Goal: Information Seeking & Learning: Learn about a topic

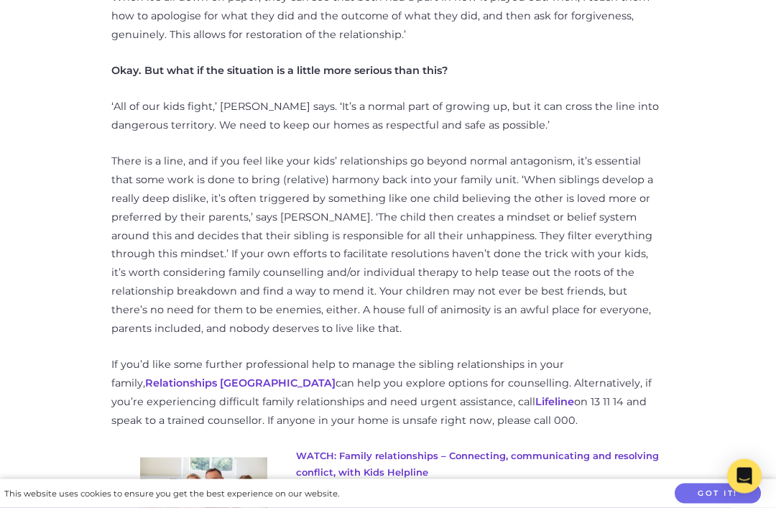
scroll to position [2167, 0]
click at [208, 377] on link "Relationships [GEOGRAPHIC_DATA]" at bounding box center [240, 383] width 190 height 13
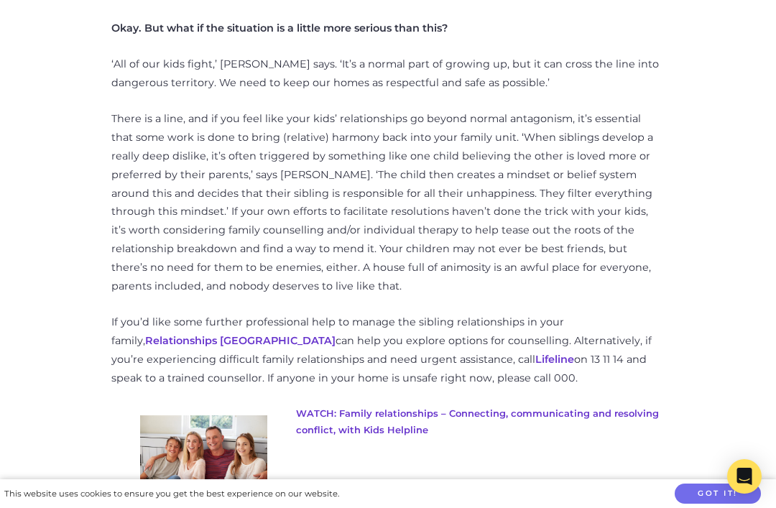
scroll to position [2213, 0]
